Goal: Task Accomplishment & Management: Use online tool/utility

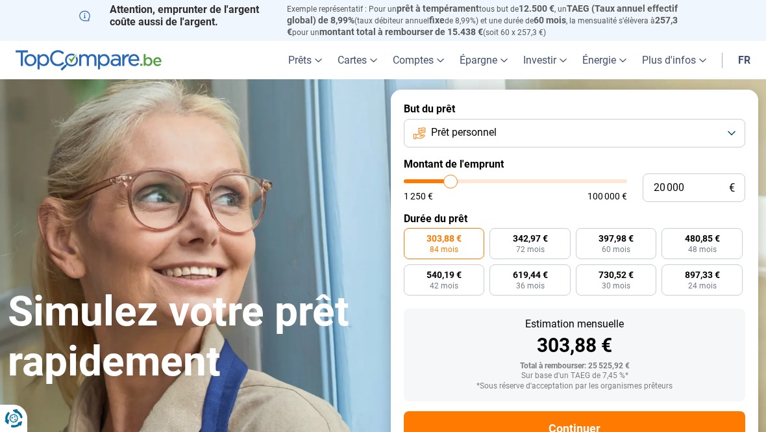
type input "19 750"
type input "19750"
type input "20 250"
type input "20250"
type input "20 500"
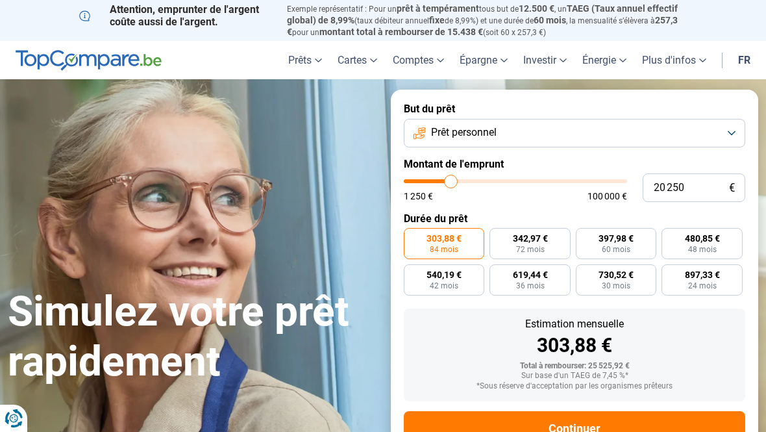
type input "20500"
type input "20 750"
type input "20750"
type input "21 000"
type input "21000"
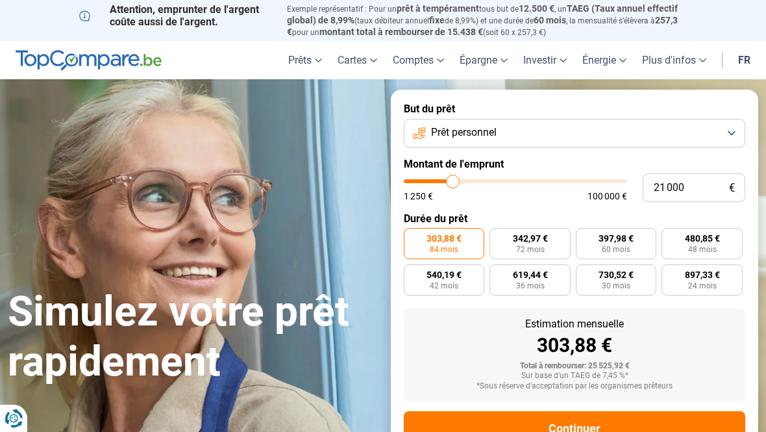
click at [453, 182] on input "range" at bounding box center [515, 181] width 223 height 4
radio input "false"
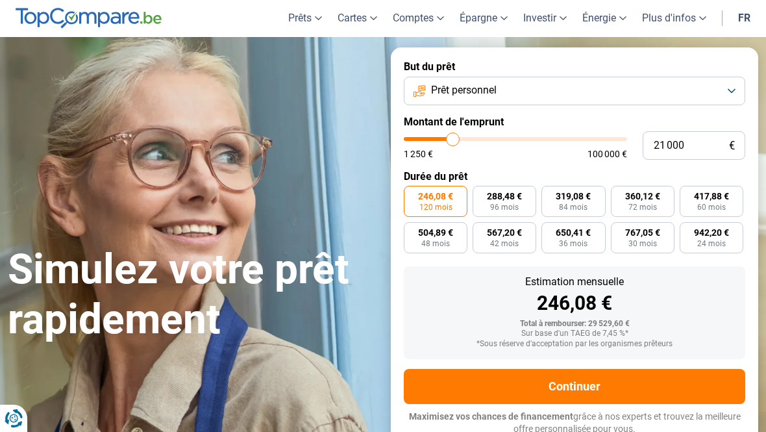
scroll to position [45, 0]
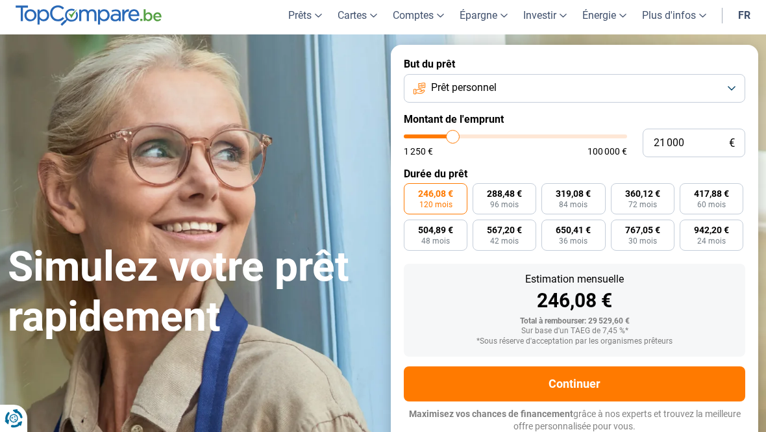
type input "19 000"
type input "19000"
type input "18 750"
type input "18750"
type input "18 250"
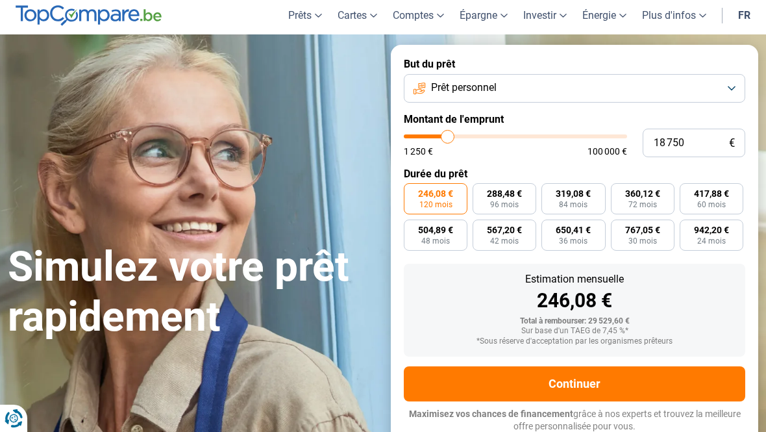
type input "18250"
type input "18 000"
type input "18000"
type input "17 750"
type input "17750"
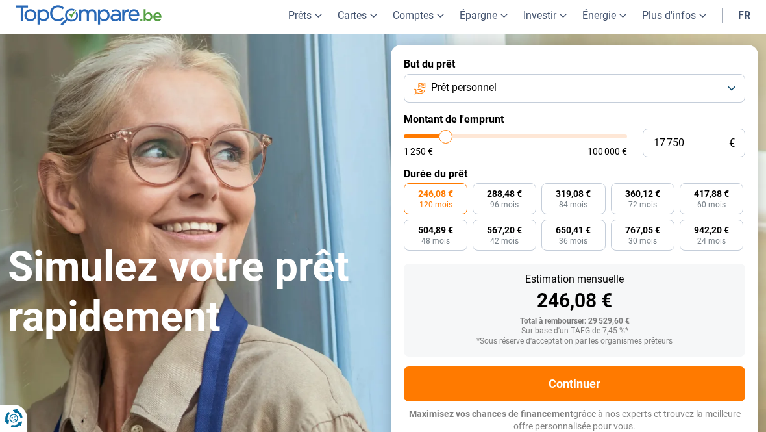
type input "17 500"
type input "17500"
type input "17 000"
type input "17000"
type input "16 750"
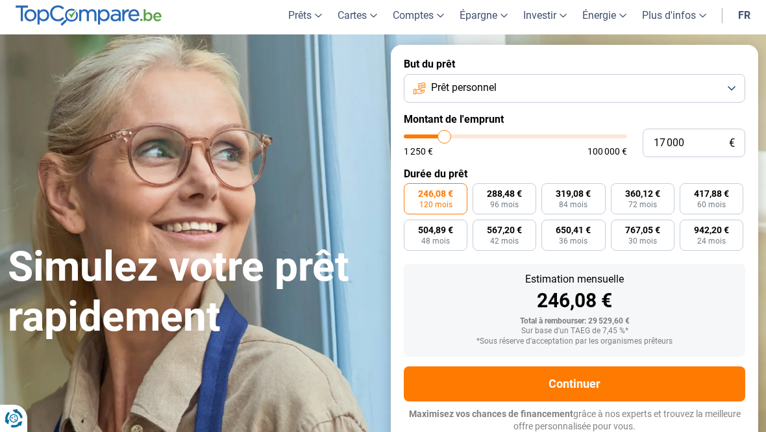
type input "16750"
type input "16 500"
type input "16500"
type input "16 250"
type input "16250"
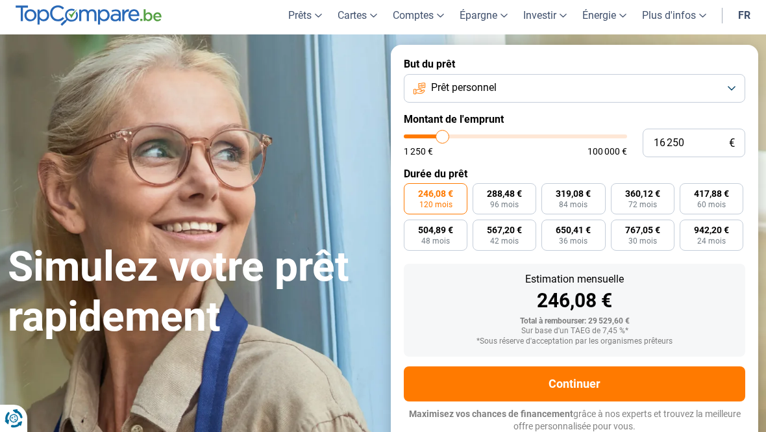
type input "16 000"
type input "16000"
type input "15 500"
type input "15500"
type input "15 250"
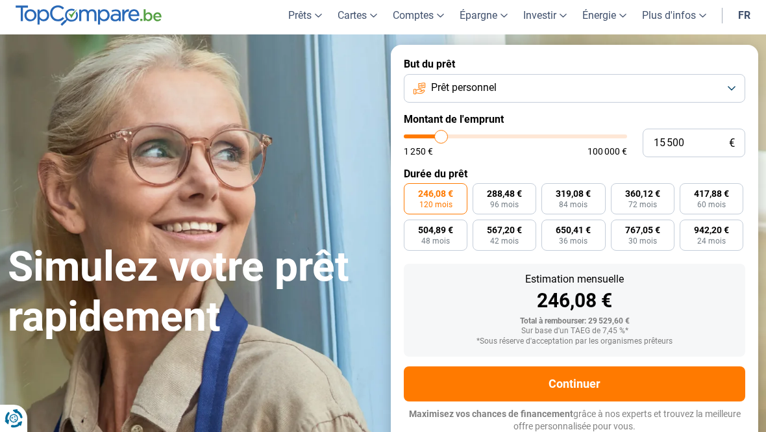
type input "15250"
type input "15 000"
type input "15000"
type input "14 750"
type input "14750"
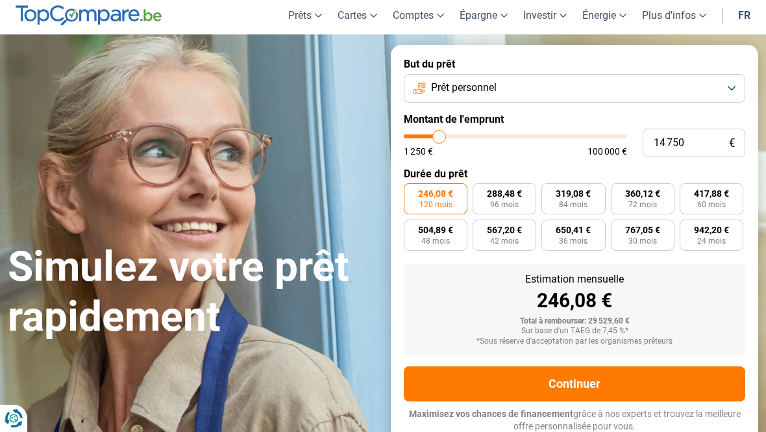
type input "14 250"
type input "14250"
type input "14 000"
type input "14000"
type input "13 750"
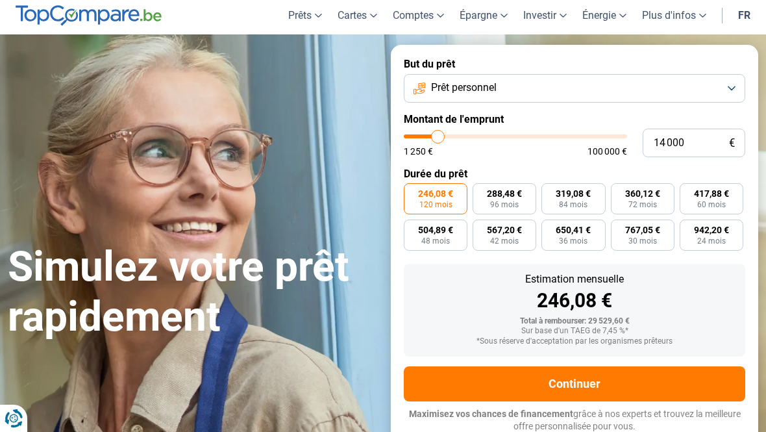
type input "13750"
type input "13 500"
type input "13500"
type input "13 000"
type input "13000"
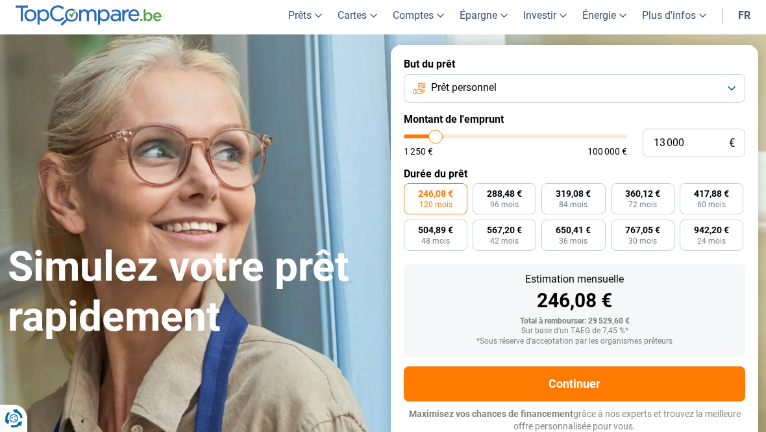
type input "12 750"
type input "12750"
type input "12 500"
type input "12500"
type input "12 750"
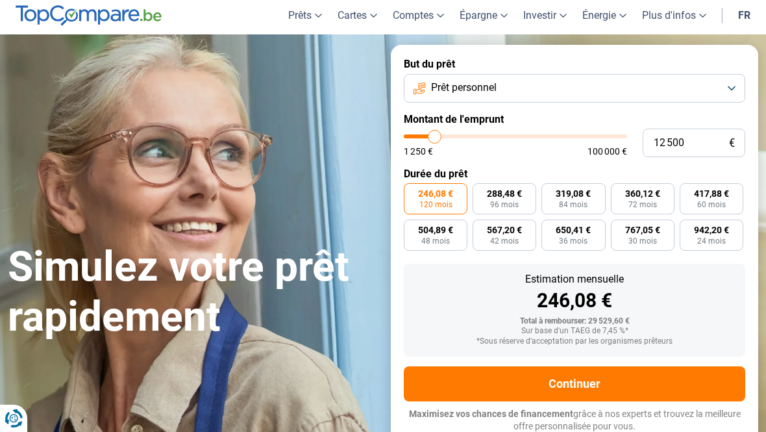
type input "12750"
type input "13 000"
type input "13000"
type input "12 750"
type input "12750"
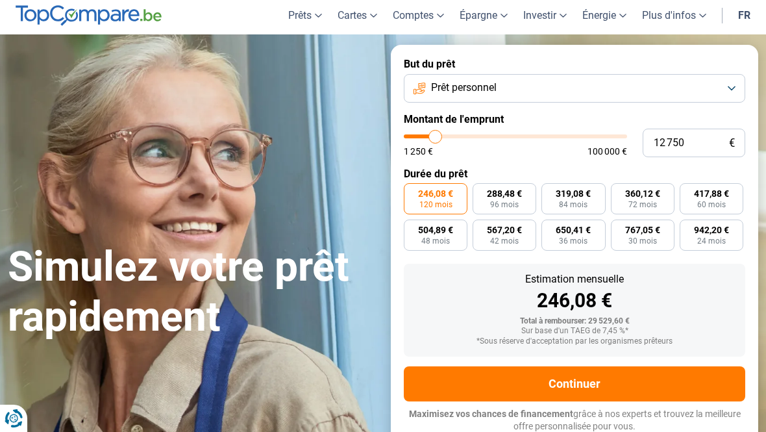
type input "12 500"
type input "12500"
type input "12 250"
type input "12250"
type input "12 000"
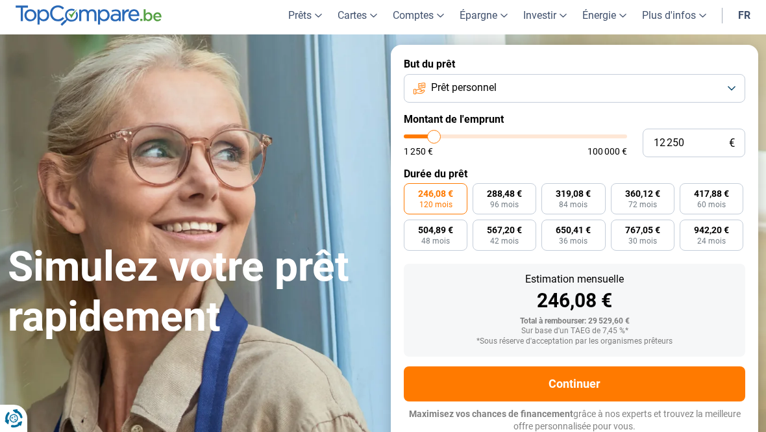
type input "12000"
type input "11 500"
type input "11500"
type input "11 250"
type input "11250"
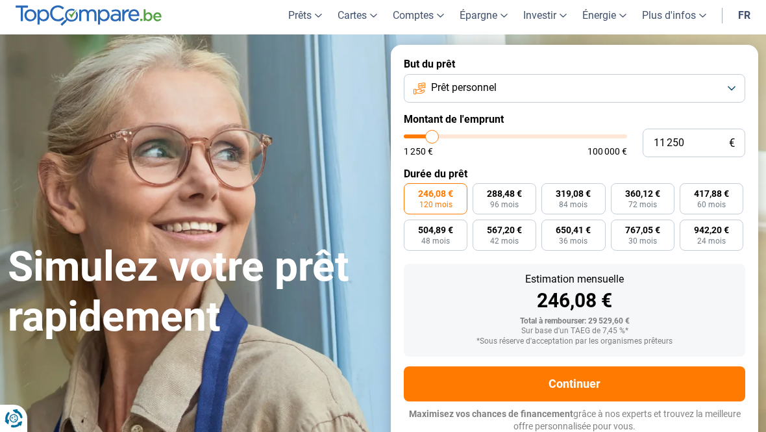
type input "11 000"
type input "11000"
type input "10 750"
type input "10750"
type input "10 250"
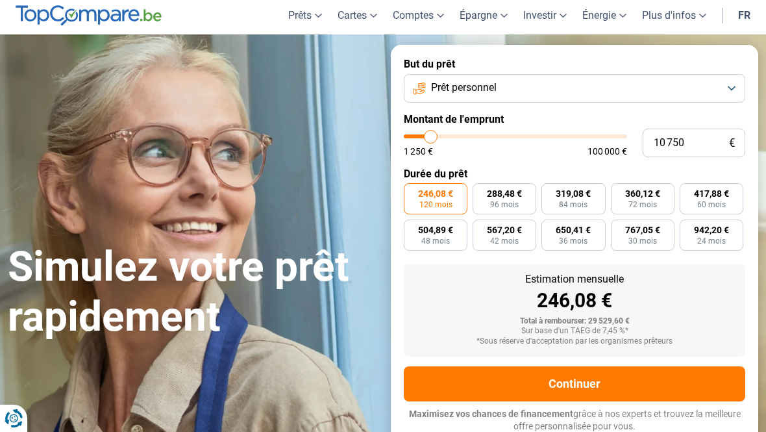
type input "10250"
type input "10 750"
type input "10750"
type input "11 000"
type input "11000"
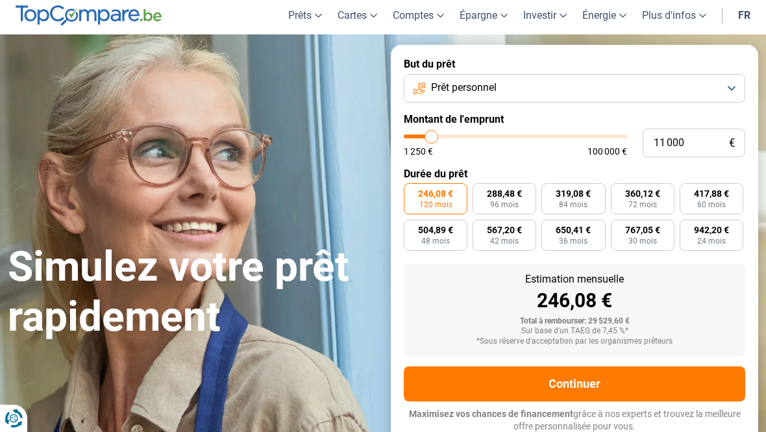
type input "11 250"
type input "11250"
type input "11 500"
type input "11500"
type input "12 000"
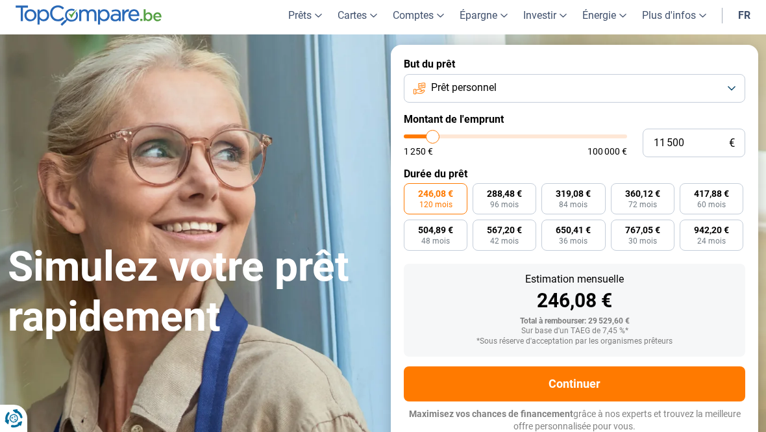
type input "12000"
type input "12 250"
type input "12250"
type input "12 500"
type input "12500"
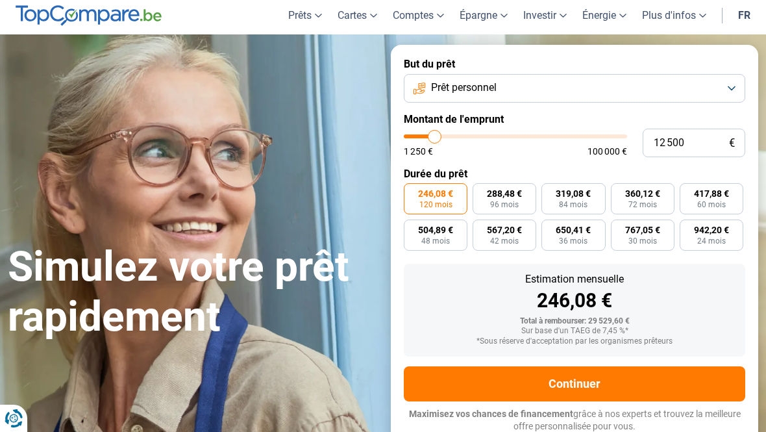
type input "12 750"
type input "12750"
type input "13 000"
type input "13000"
type input "13 500"
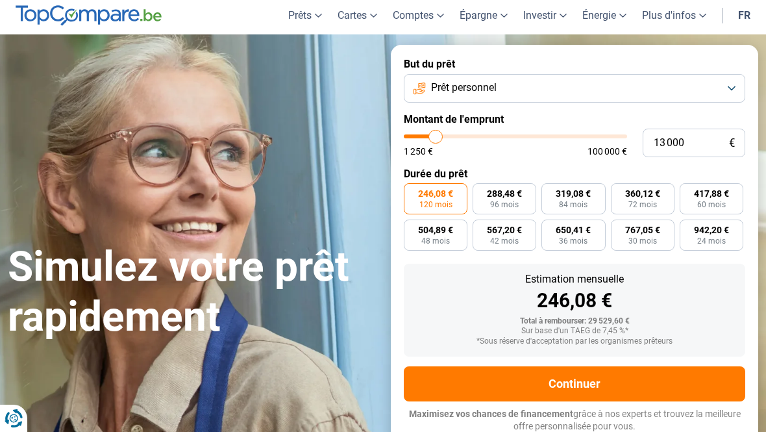
type input "13500"
type input "13 750"
type input "13750"
type input "14 000"
type input "14000"
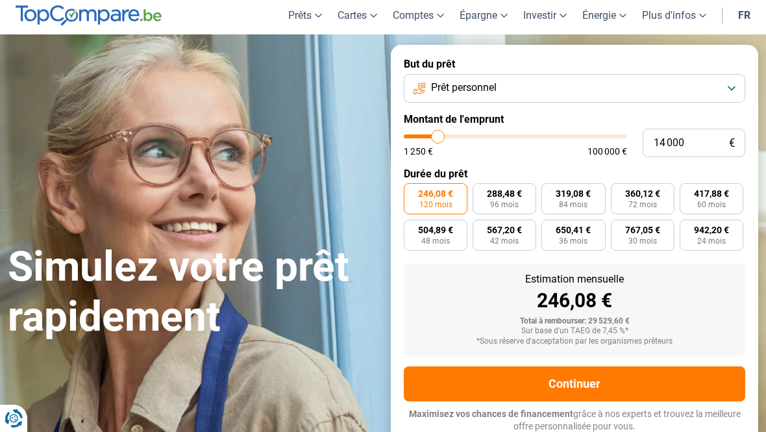
type input "14 250"
type input "14250"
type input "14 750"
type input "14750"
type input "15 000"
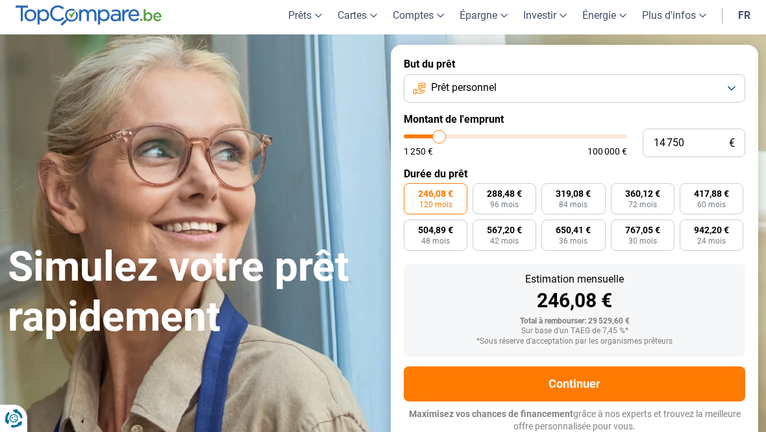
type input "15000"
type input "15 250"
type input "15250"
type input "15 500"
type input "15500"
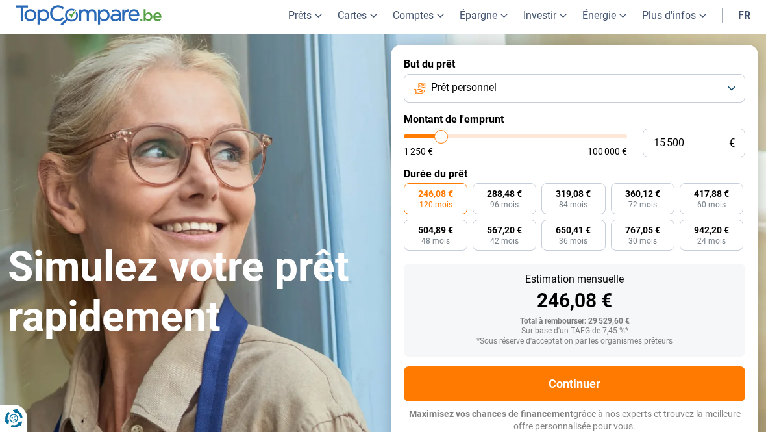
type input "16 000"
type input "16000"
type input "16 500"
type input "16500"
type input "16 750"
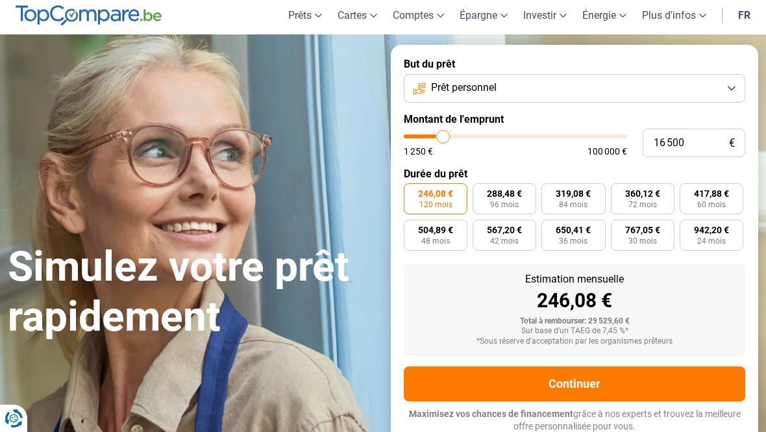
type input "16750"
type input "16 250"
type input "16250"
type input "16 000"
type input "16000"
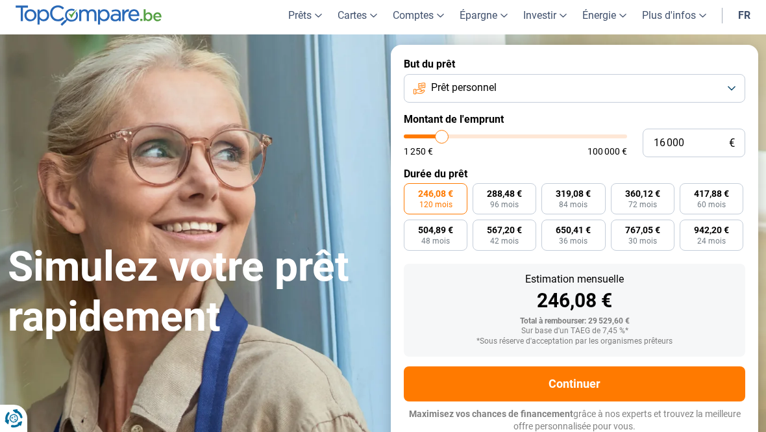
type input "15 500"
type input "15500"
type input "15 250"
type input "15250"
type input "15 000"
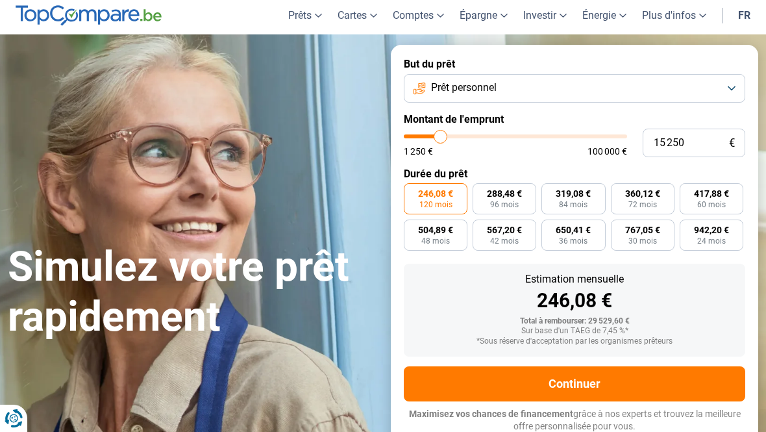
type input "15000"
type input "14 750"
type input "14750"
type input "14 250"
type input "14250"
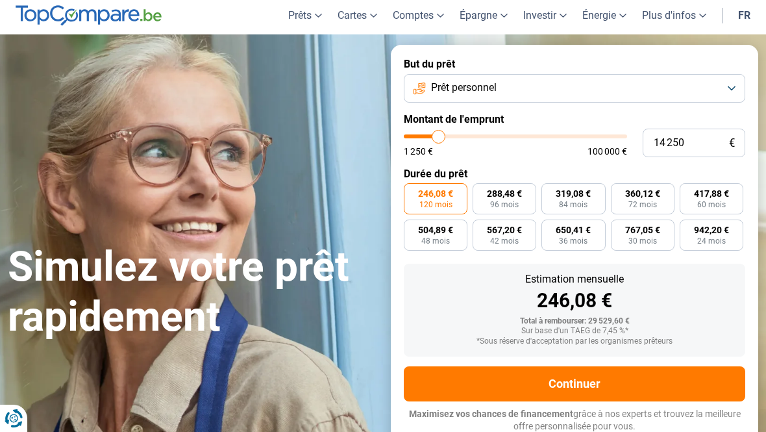
type input "13 750"
type input "13750"
type input "13 500"
type input "13500"
type input "13 000"
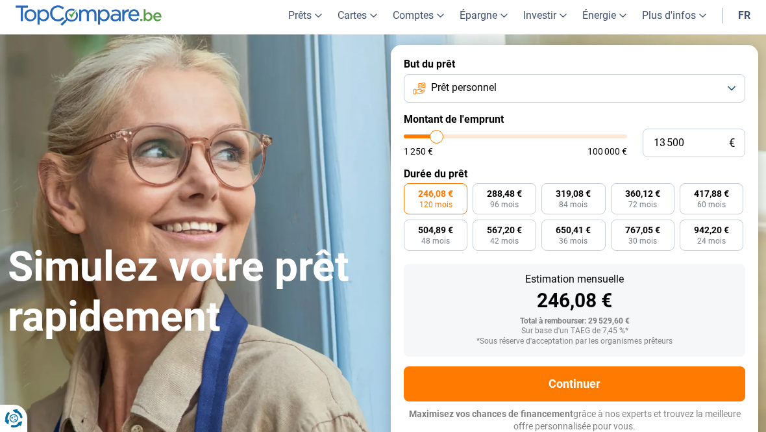
type input "13000"
type input "12 750"
type input "12750"
type input "12 250"
type input "12250"
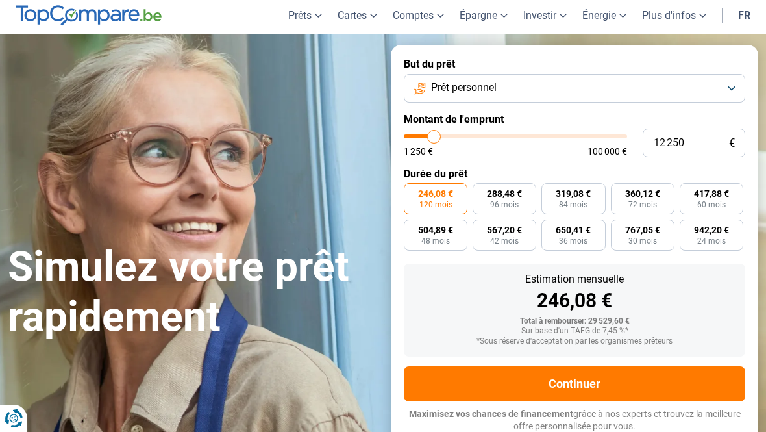
type input "11 500"
type input "11500"
type input "11 250"
type input "11250"
type input "10 250"
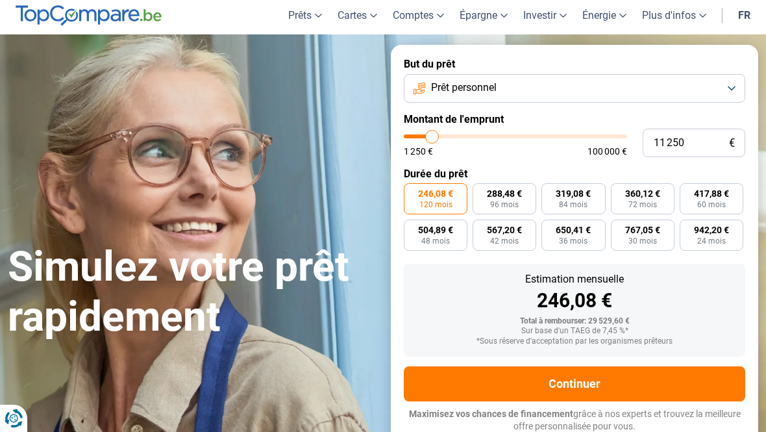
type input "10250"
type input "9 750"
type input "9750"
type input "8 750"
type input "8750"
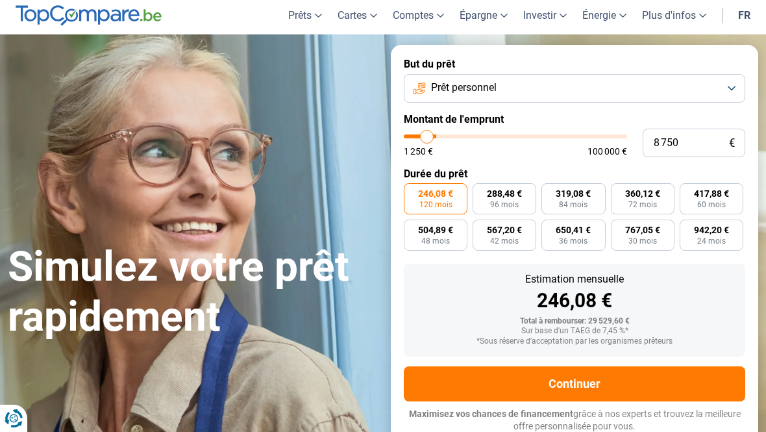
type input "8 250"
type input "8250"
type input "8 000"
type input "8000"
type input "7 500"
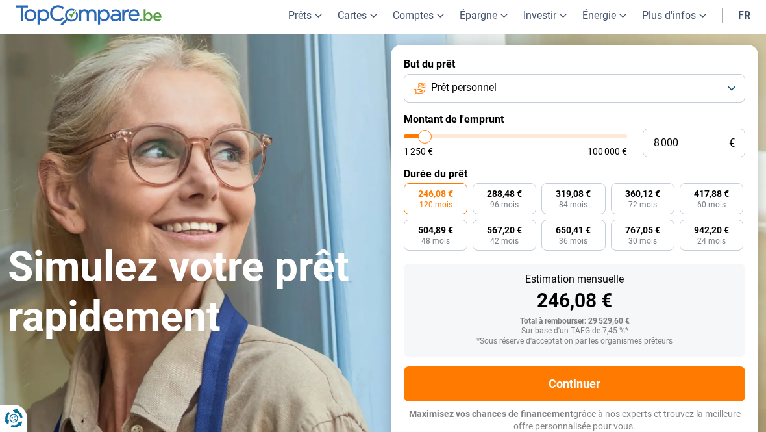
type input "7500"
type input "7 000"
type input "7000"
type input "6 750"
type input "6750"
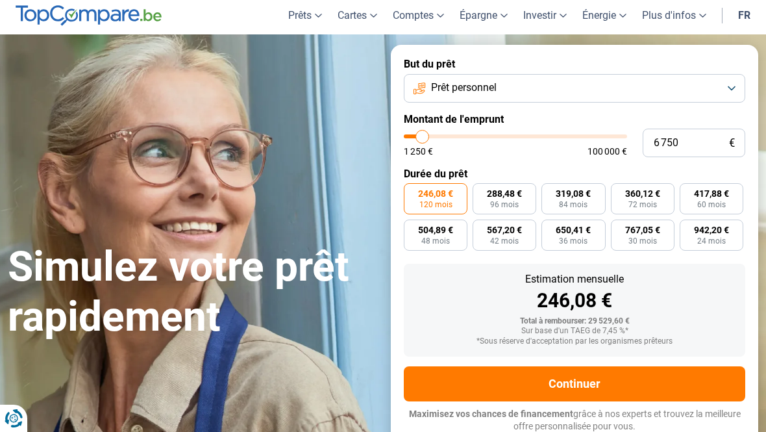
type input "6 250"
type input "6250"
type input "6 000"
type input "6000"
type input "5 750"
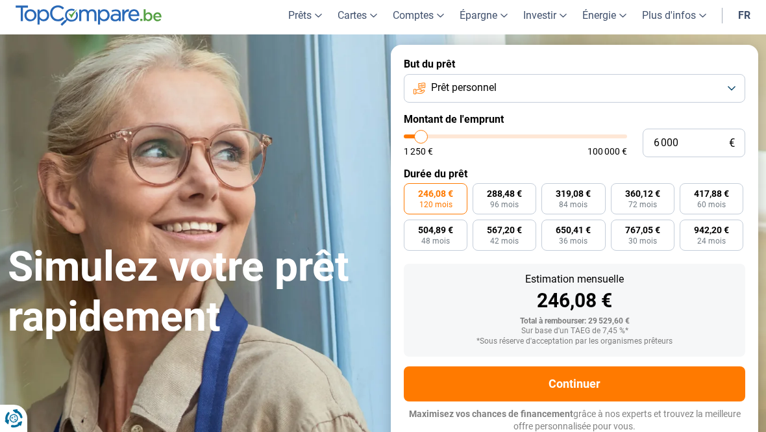
type input "5750"
type input "5 500"
type input "5500"
type input "5 000"
type input "5000"
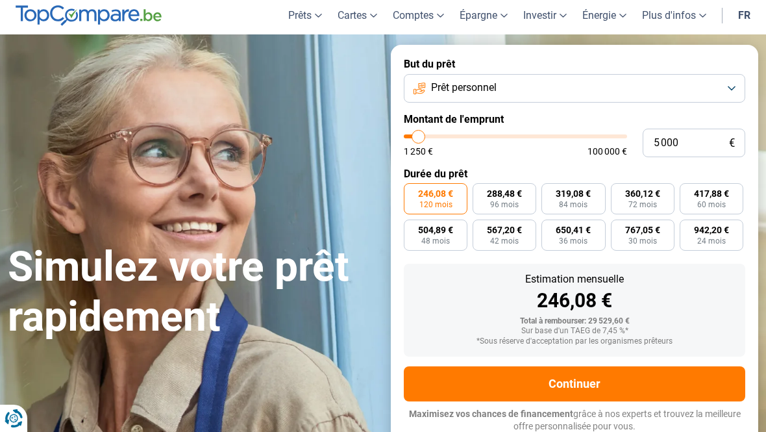
type input "4 750"
type input "4750"
type input "4 500"
type input "4500"
type input "4 750"
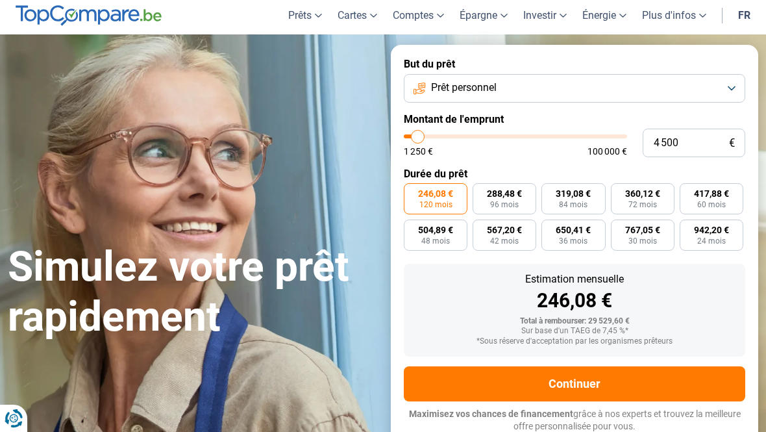
type input "4750"
type input "5 000"
type input "5000"
type input "5 500"
type input "5500"
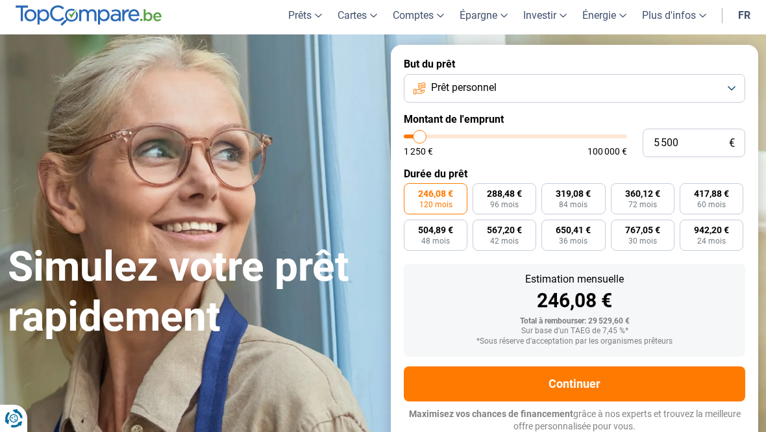
type input "5 750"
type input "5750"
type input "6 000"
type input "6000"
type input "6 250"
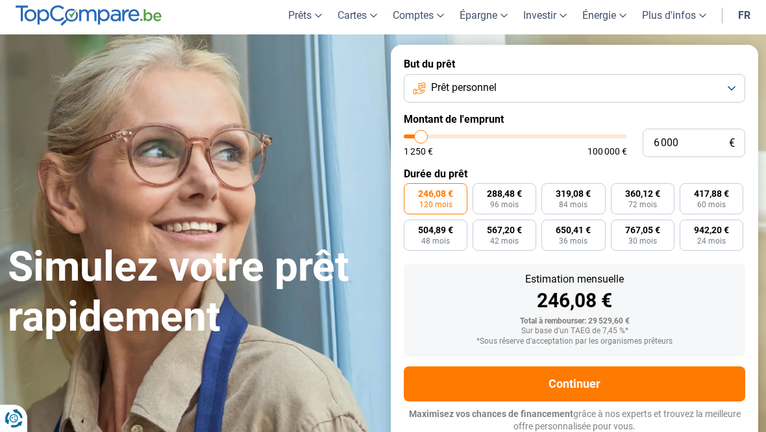
type input "6250"
type input "6 750"
type input "6750"
type input "7 000"
type input "7000"
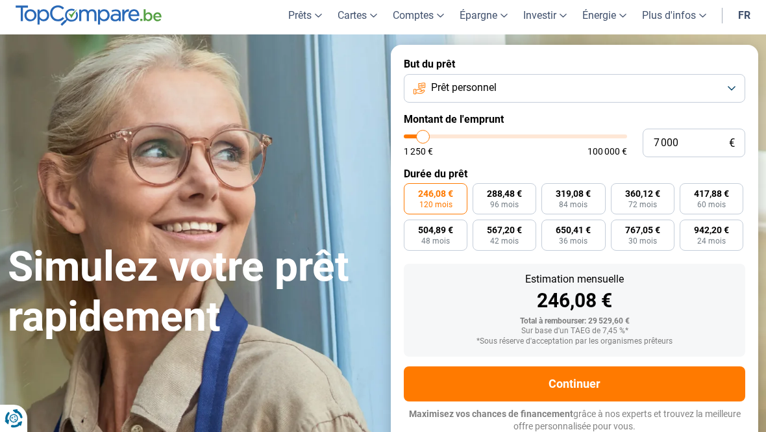
type input "7 250"
type input "7250"
type input "7 500"
type input "7500"
type input "8 000"
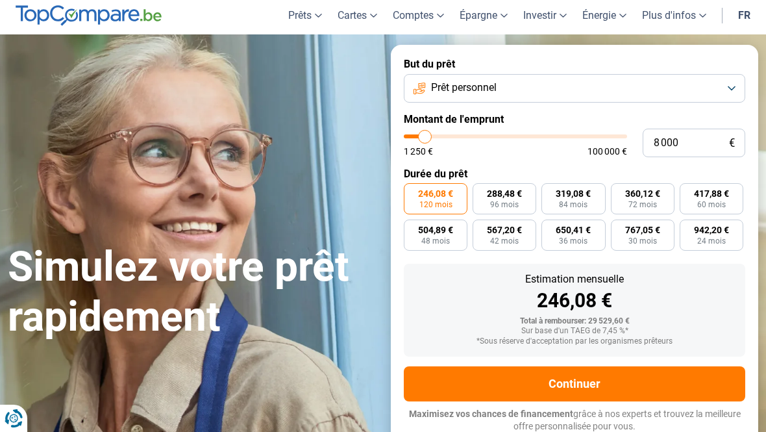
drag, startPoint x: 449, startPoint y: 135, endPoint x: 425, endPoint y: 134, distance: 24.0
type input "8000"
click at [425, 134] on input "range" at bounding box center [515, 136] width 223 height 4
radio input "true"
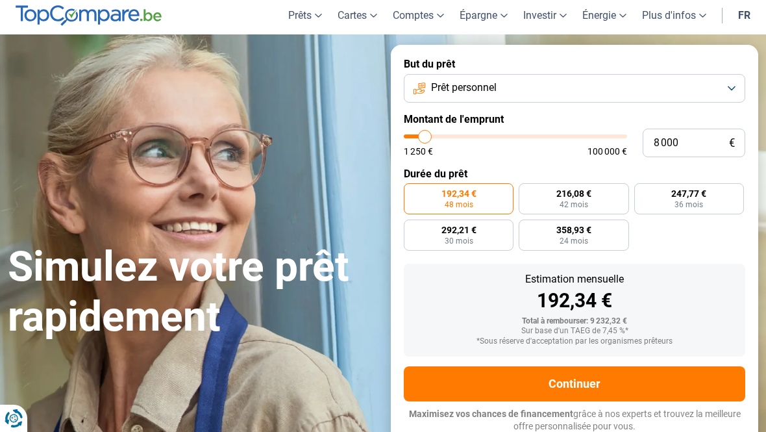
type input "8 250"
type input "8250"
click at [428, 138] on input "range" at bounding box center [515, 136] width 223 height 4
click at [430, 138] on input "range" at bounding box center [515, 136] width 223 height 4
